Goal: Transaction & Acquisition: Purchase product/service

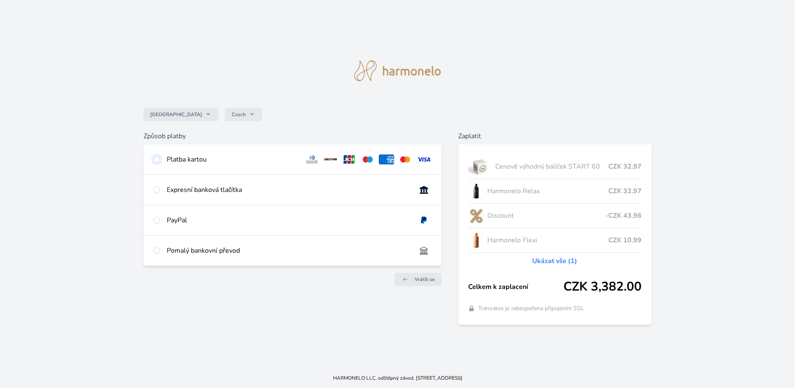
click at [156, 160] on input "radio" at bounding box center [156, 159] width 7 height 7
radio input "true"
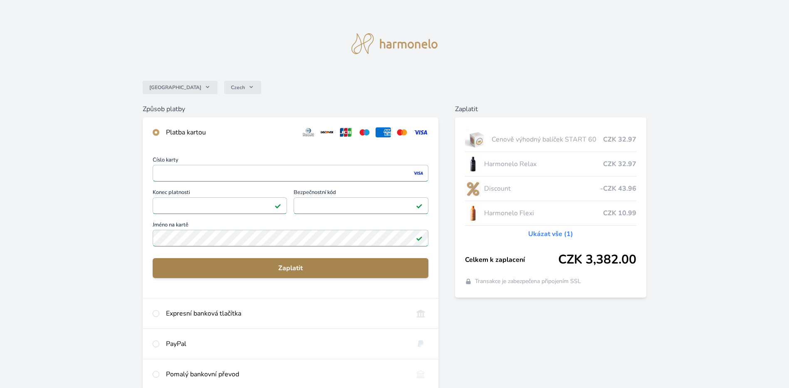
click at [291, 265] on span "Zaplatit" at bounding box center [290, 268] width 262 height 10
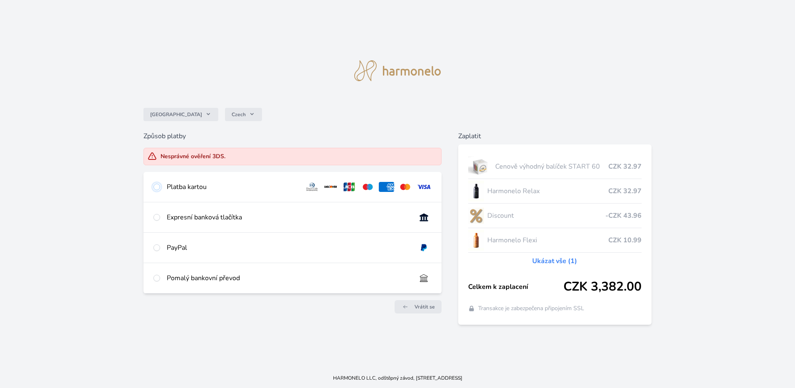
click at [157, 186] on input "radio" at bounding box center [156, 186] width 7 height 7
radio input "true"
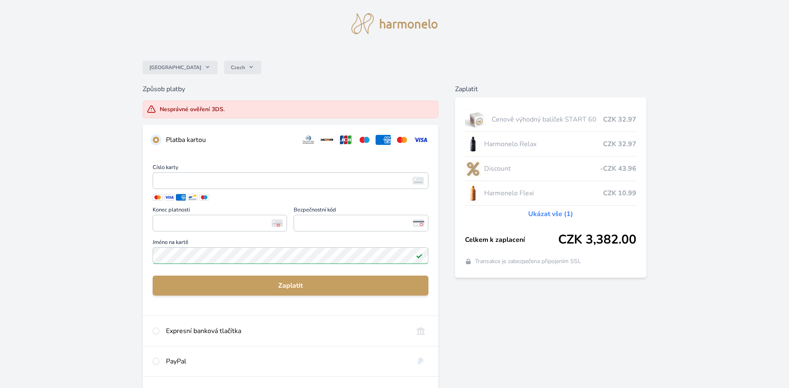
scroll to position [19, 0]
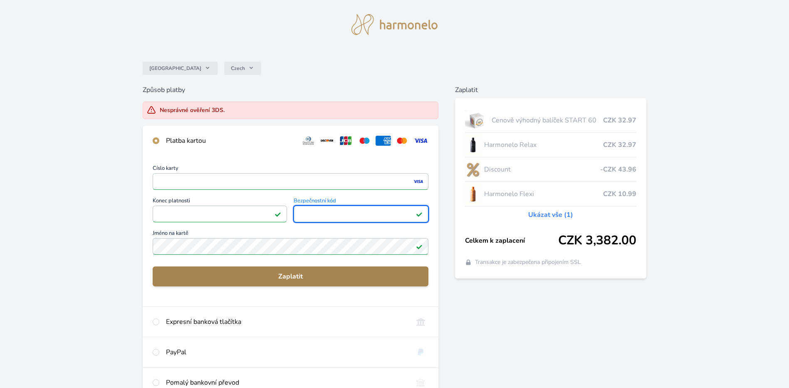
click at [287, 275] on span "Zaplatit" at bounding box center [290, 276] width 262 height 10
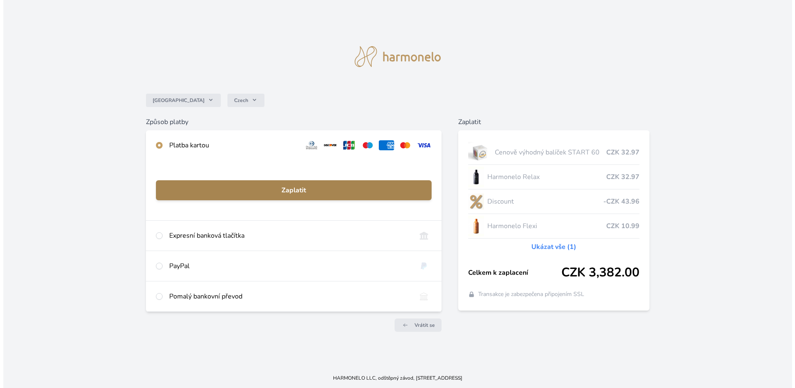
scroll to position [0, 0]
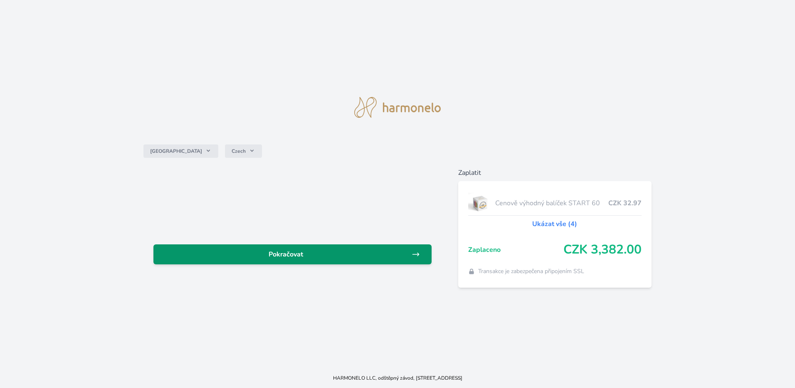
click at [287, 252] on span "Pokračovat" at bounding box center [286, 254] width 252 height 10
